Goal: Task Accomplishment & Management: Manage account settings

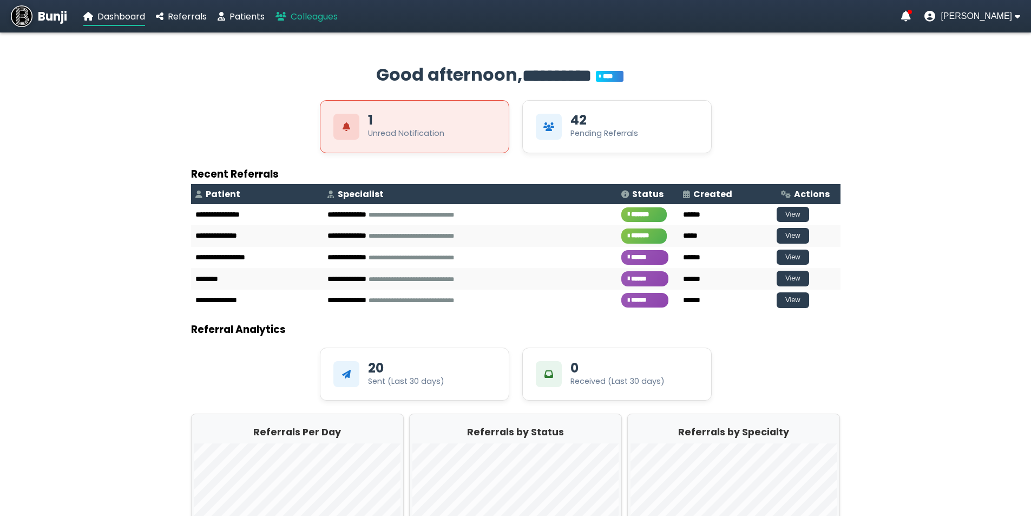
click at [295, 17] on span "Colleagues" at bounding box center [314, 16] width 47 height 12
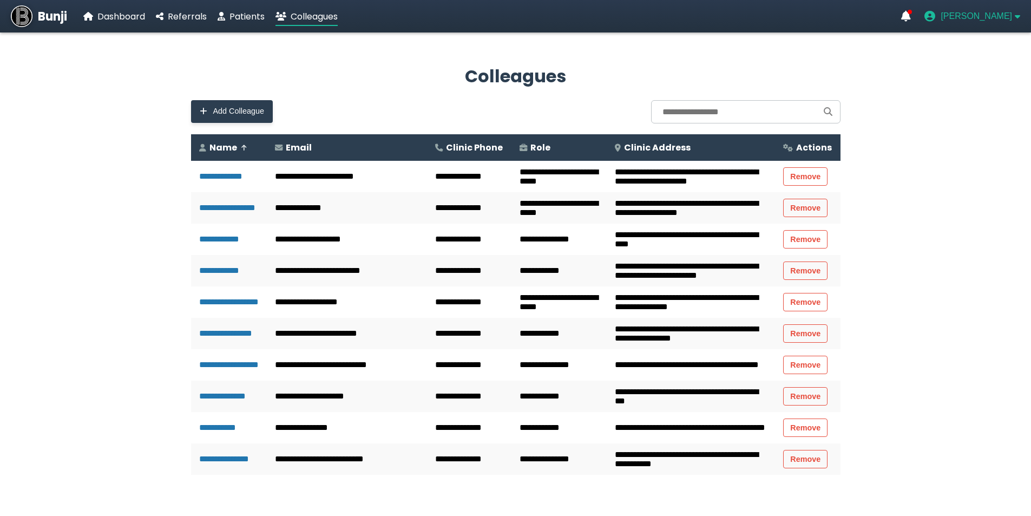
click at [983, 15] on span "[PERSON_NAME]" at bounding box center [975, 16] width 71 height 10
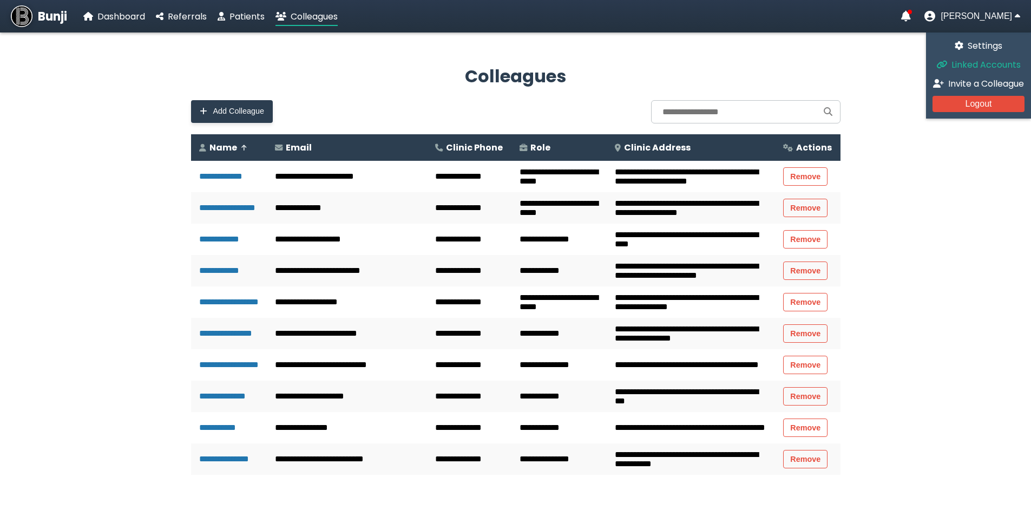
click at [960, 64] on span "Linked Accounts" at bounding box center [985, 64] width 69 height 12
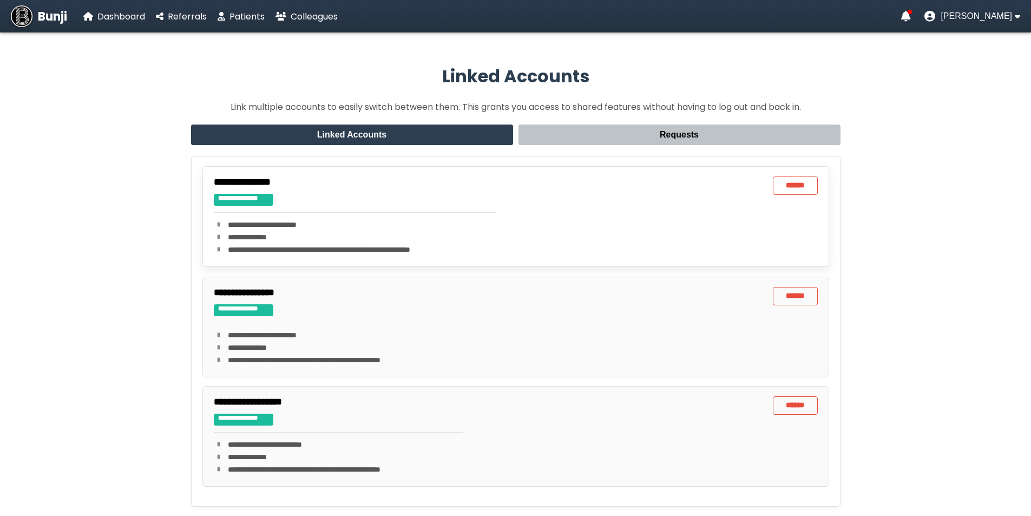
click at [246, 234] on p "**********" at bounding box center [355, 237] width 283 height 11
